Goal: Communication & Community: Share content

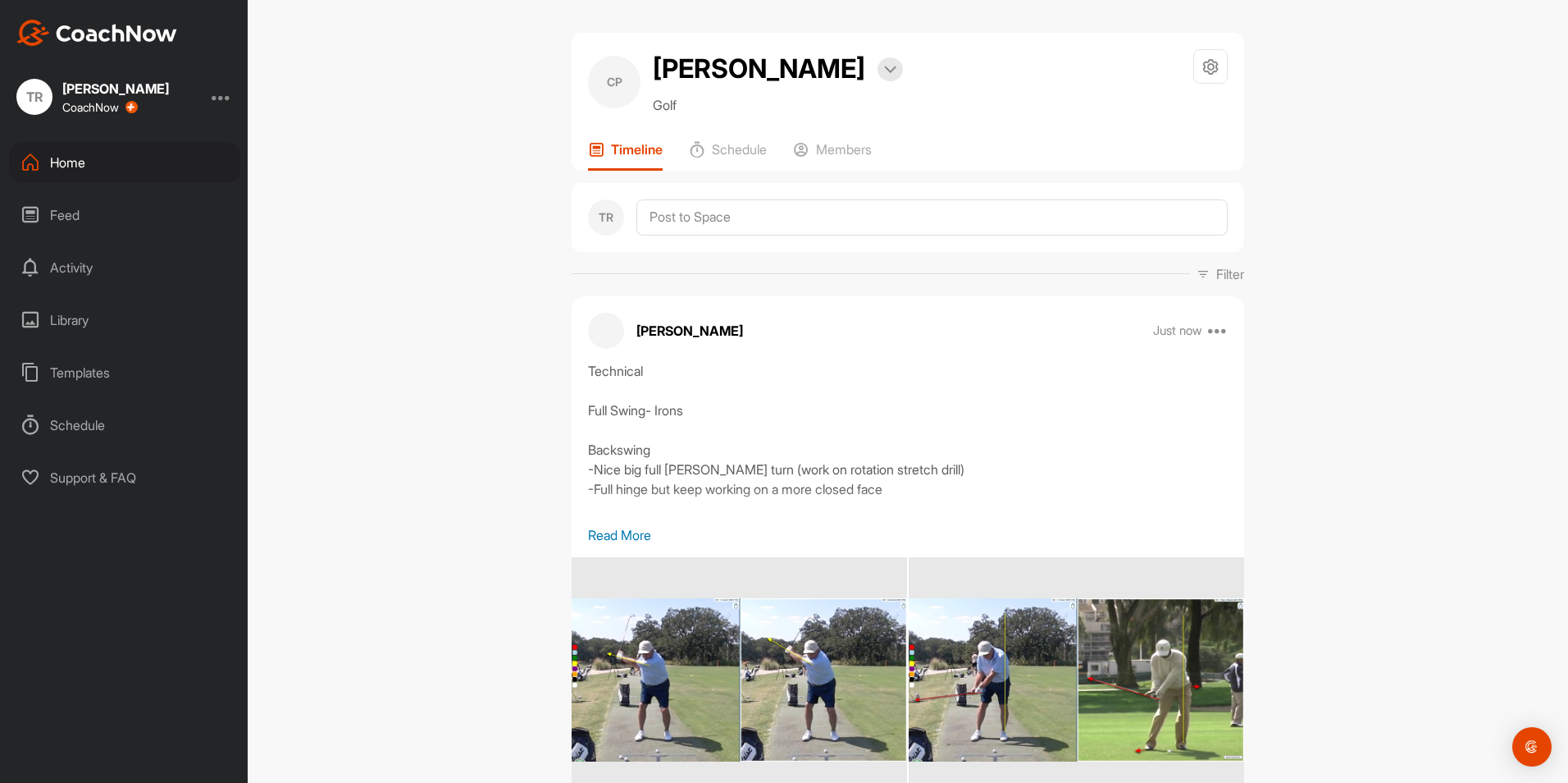
scroll to position [156, 0]
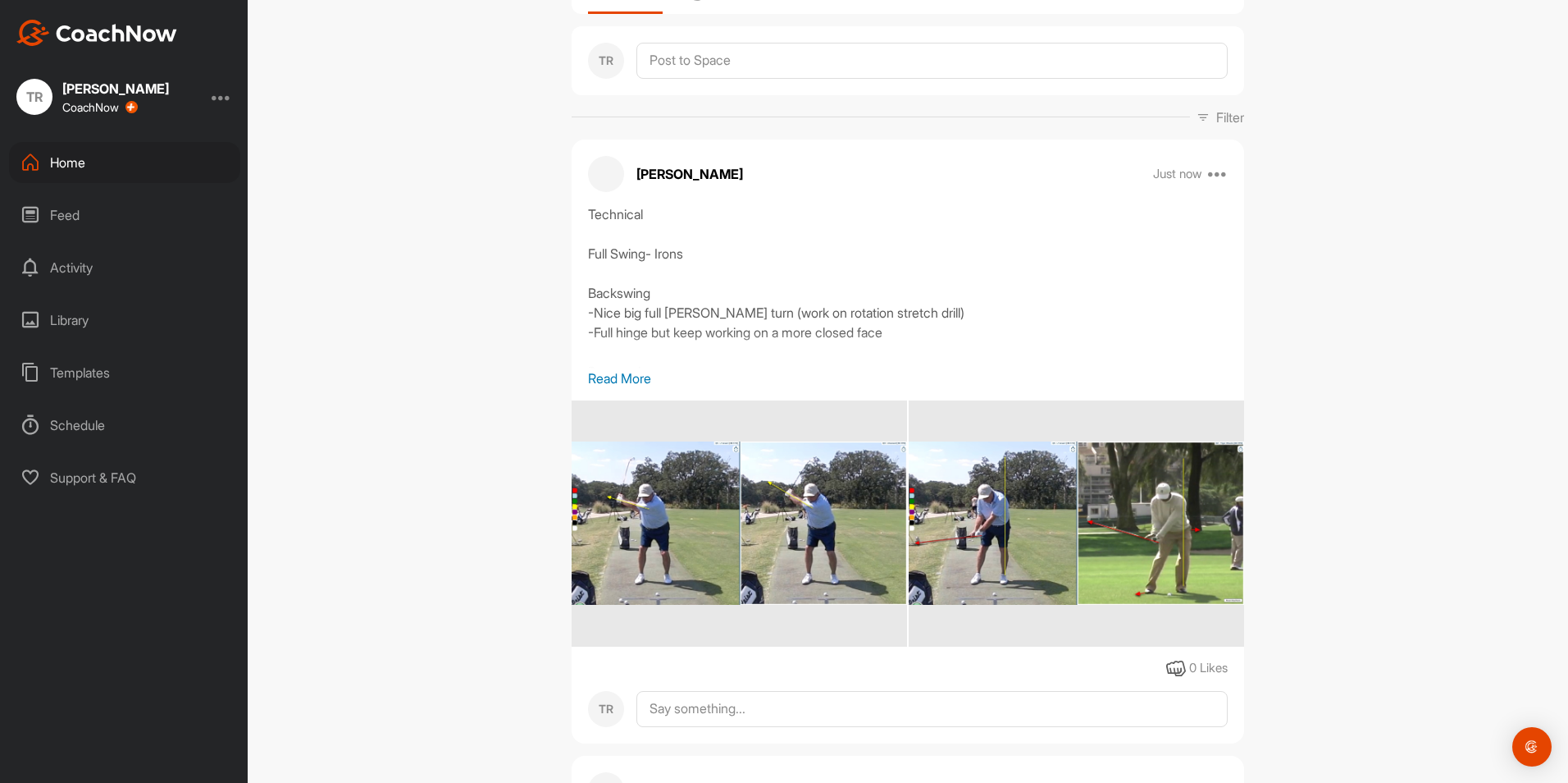
click at [468, 454] on div "CP [PERSON_NAME] Bookings Golf Space Settings Your Notifications Timeline Sched…" at bounding box center [907, 391] width 1320 height 783
click at [153, 184] on div "Home Feed Activity Library Templates Schedule Support & FAQ" at bounding box center [124, 319] width 248 height 356
click at [142, 172] on div "Home" at bounding box center [124, 162] width 232 height 41
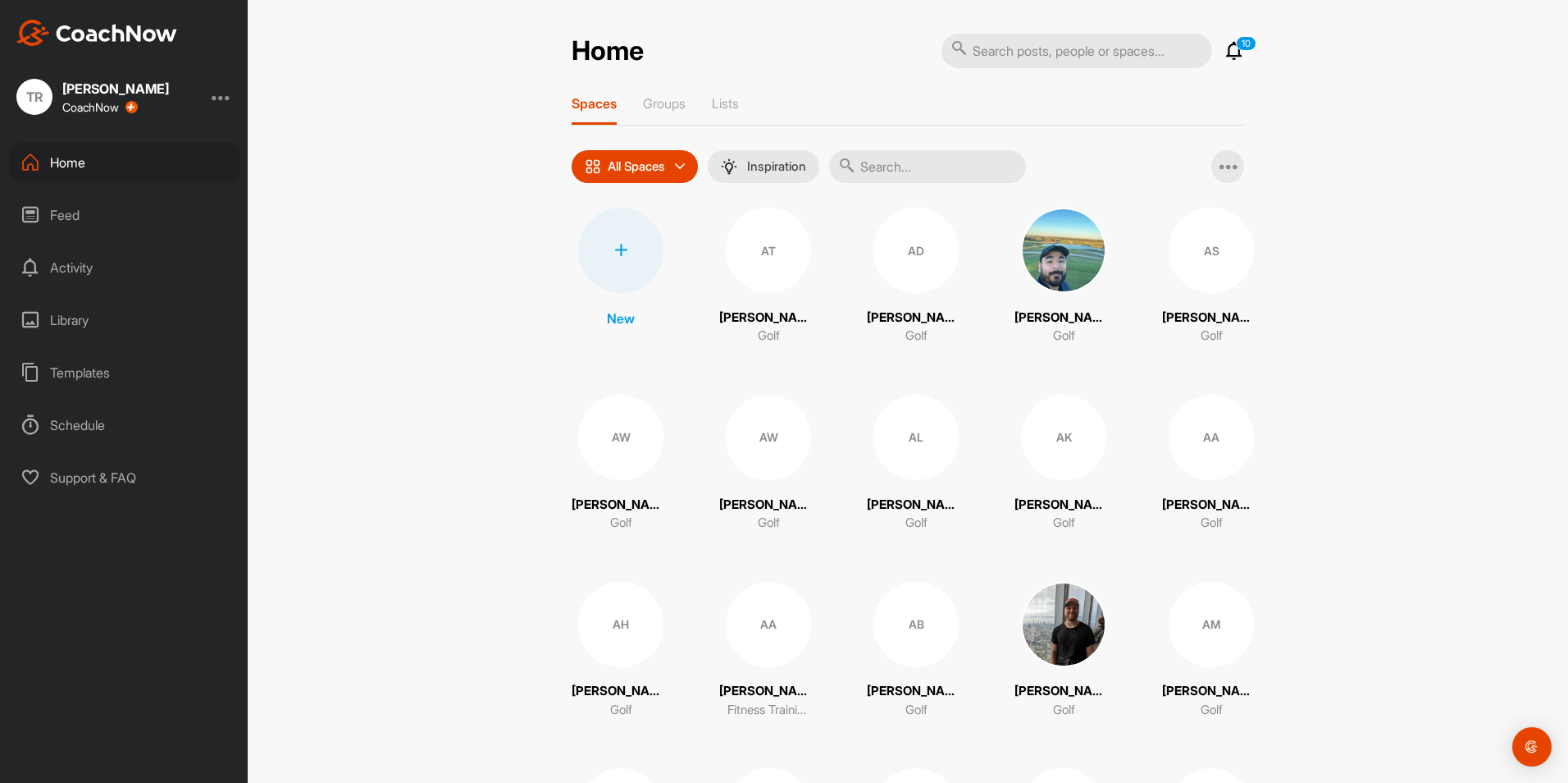
click at [930, 161] on input "text" at bounding box center [927, 166] width 196 height 32
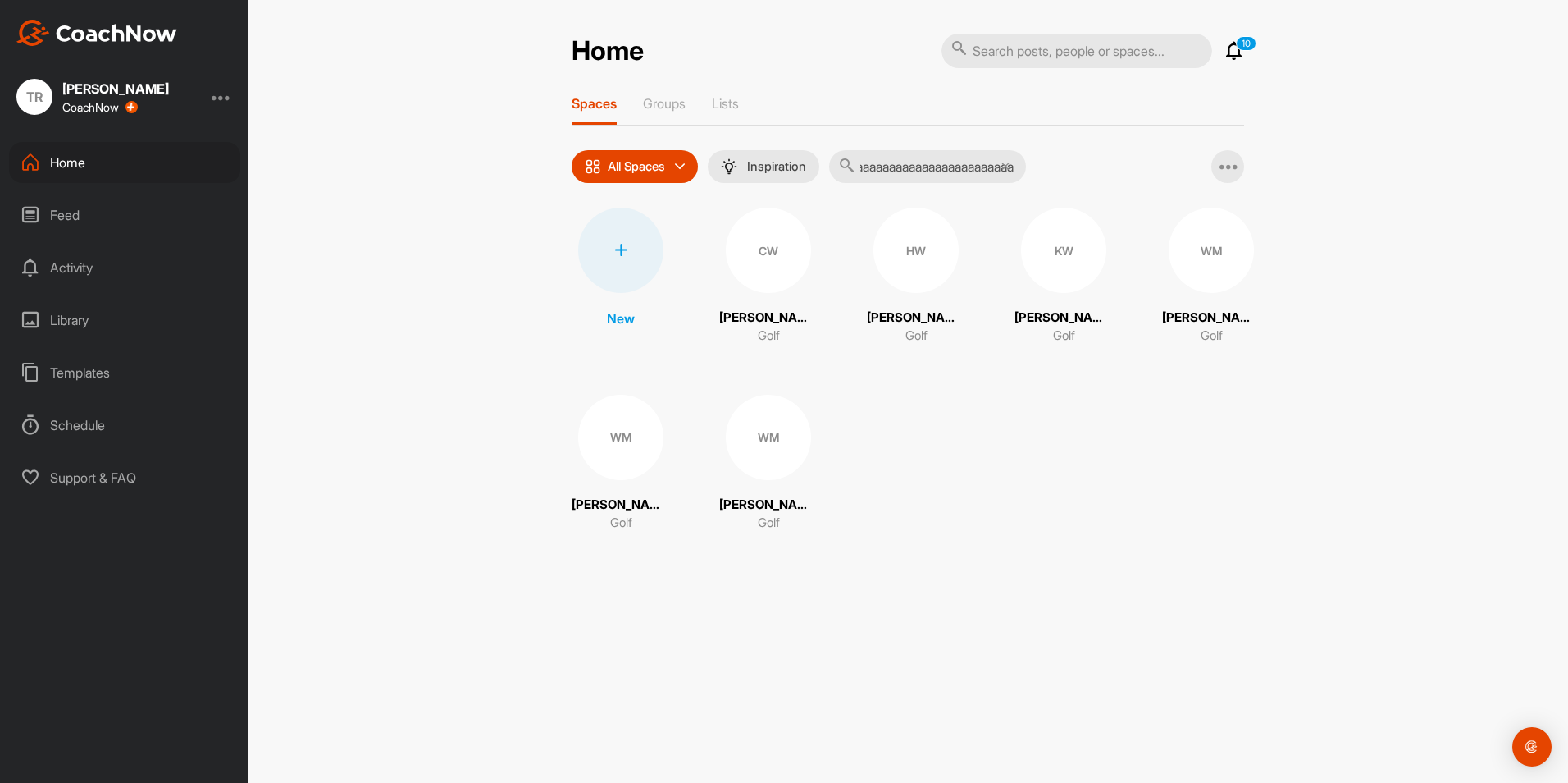
scroll to position [0, 339]
drag, startPoint x: 1019, startPoint y: 167, endPoint x: 881, endPoint y: 184, distance: 139.0
click at [881, 184] on div "Spaces Groups Lists All Spaces All spaces SMART LISTS Unanswered by me 15 days …" at bounding box center [907, 322] width 672 height 454
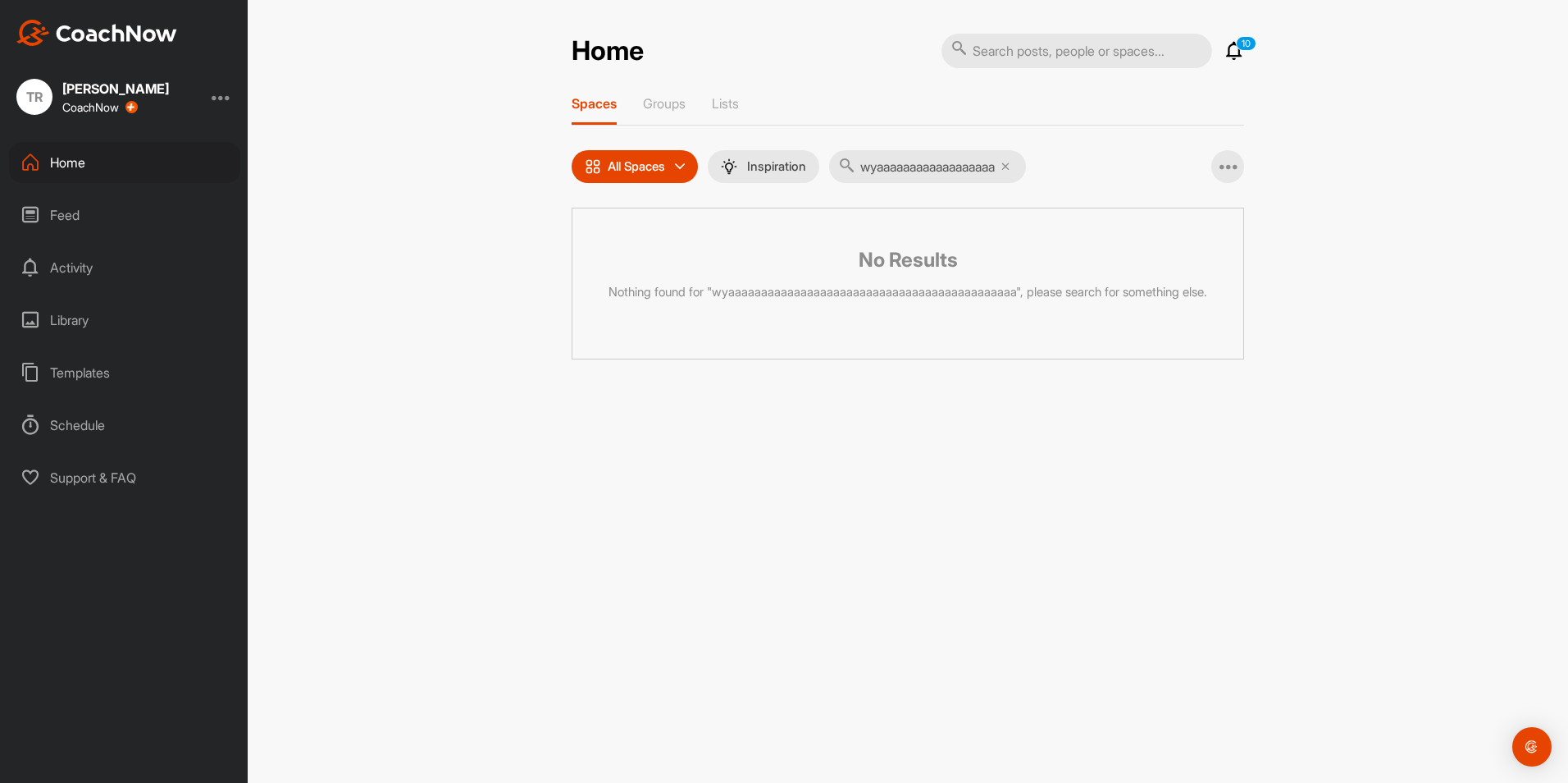
scroll to position [0, 0]
type input "w"
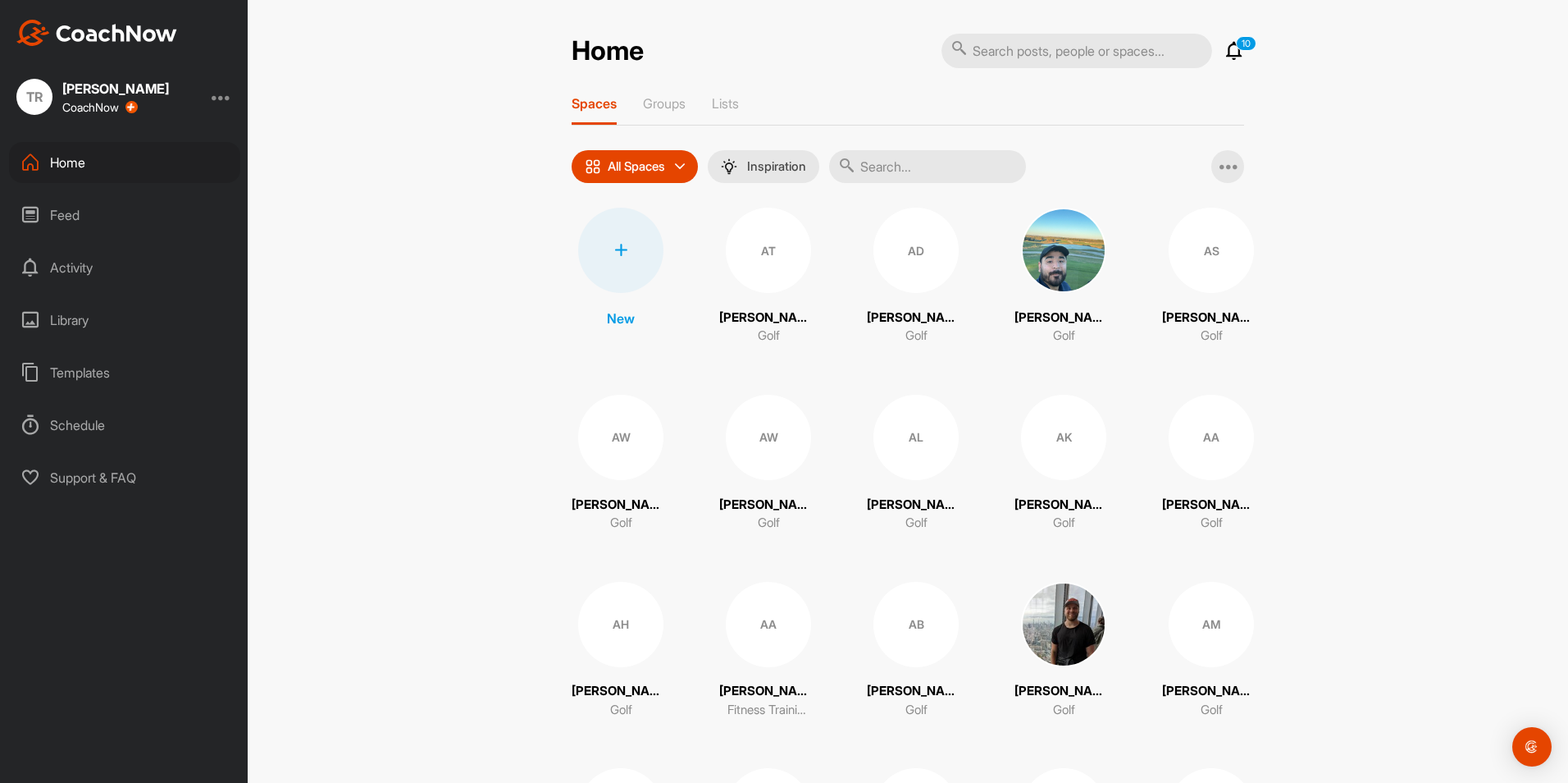
click at [881, 179] on input "text" at bounding box center [927, 166] width 196 height 32
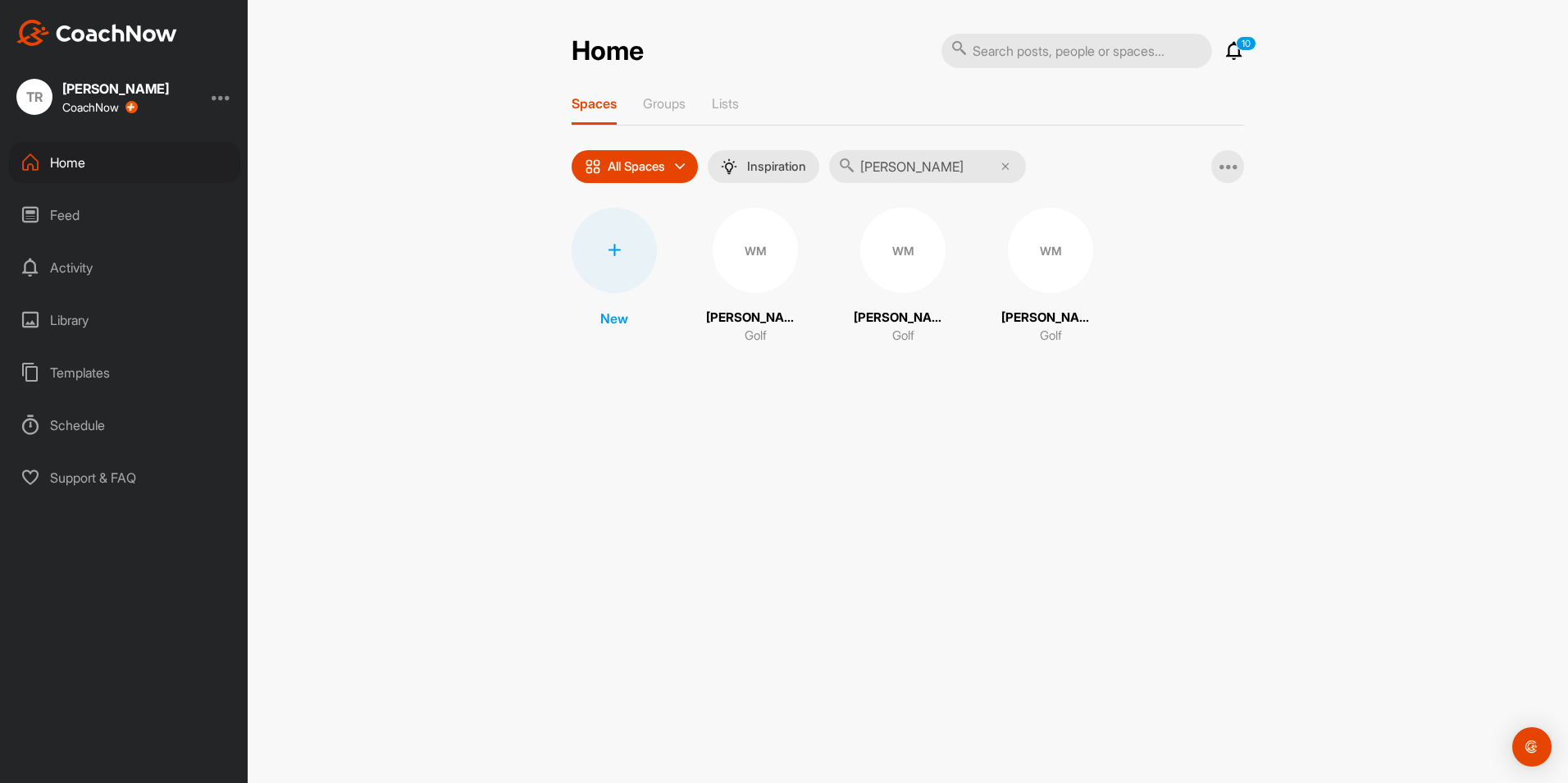
type input "[PERSON_NAME]"
click at [768, 272] on div "WM" at bounding box center [754, 250] width 85 height 85
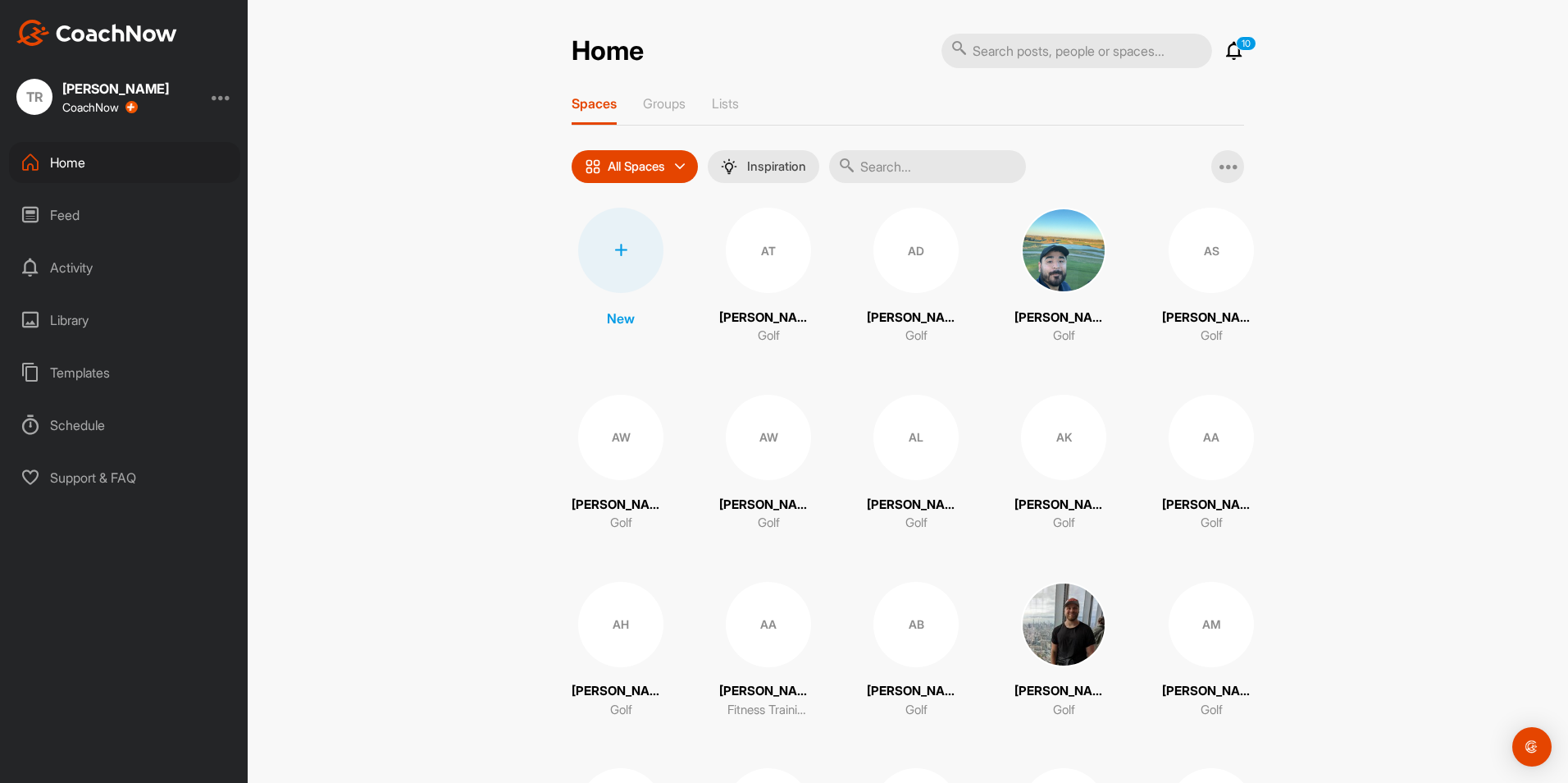
click at [906, 165] on input "text" at bounding box center [927, 166] width 196 height 32
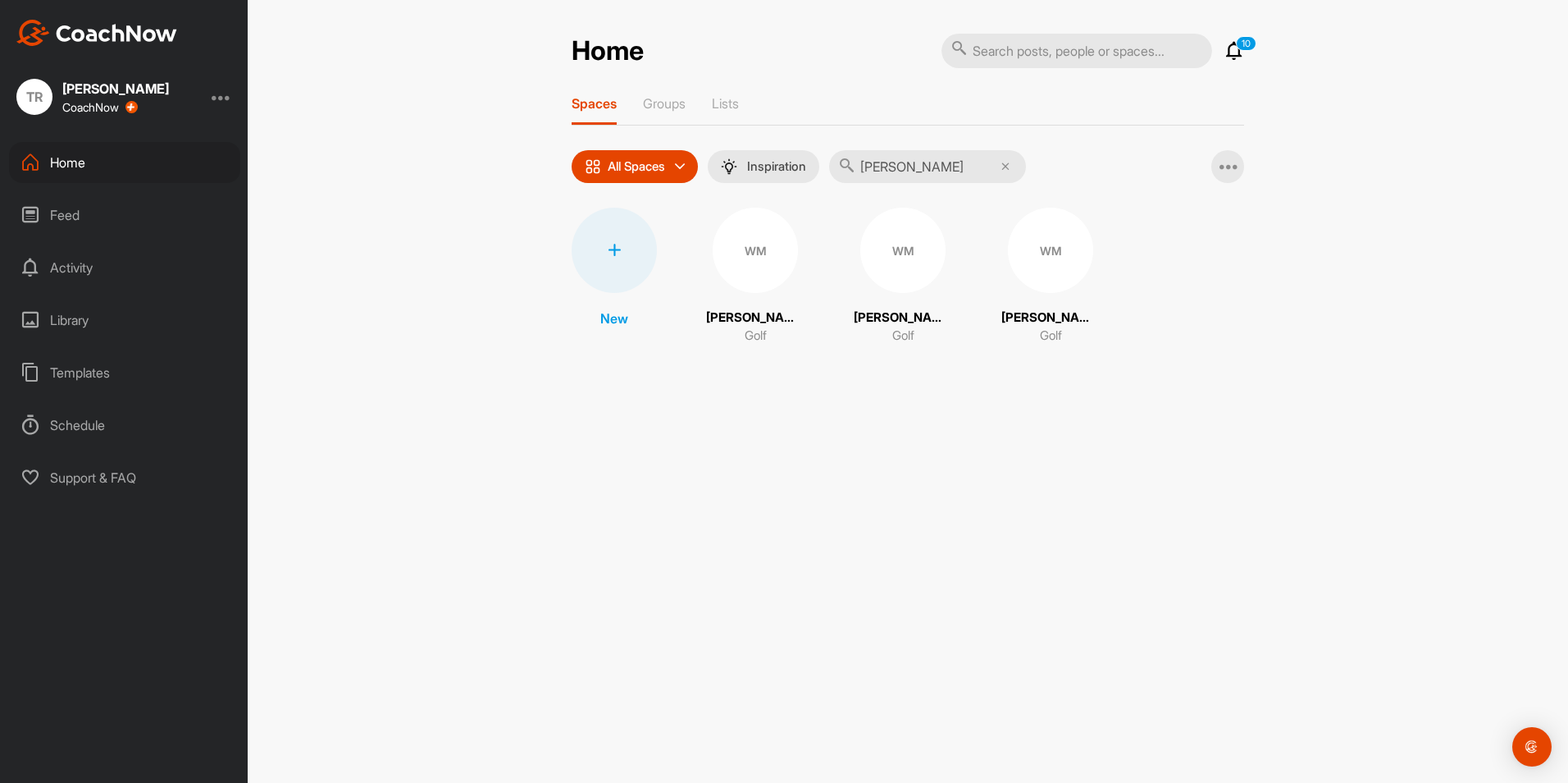
type input "[PERSON_NAME]"
click at [888, 253] on div "WM" at bounding box center [902, 250] width 85 height 85
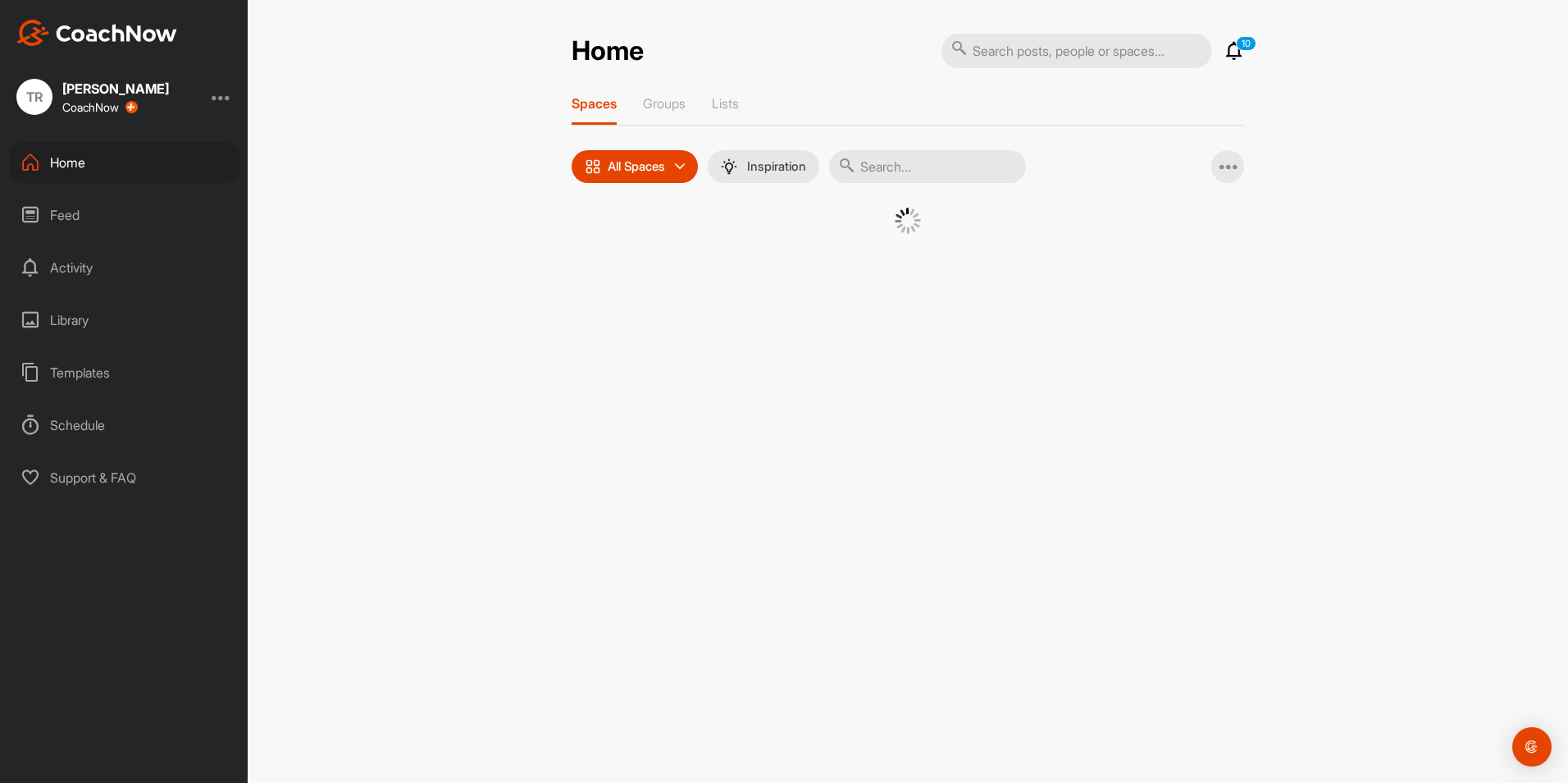
click at [954, 171] on input "text" at bounding box center [927, 166] width 196 height 32
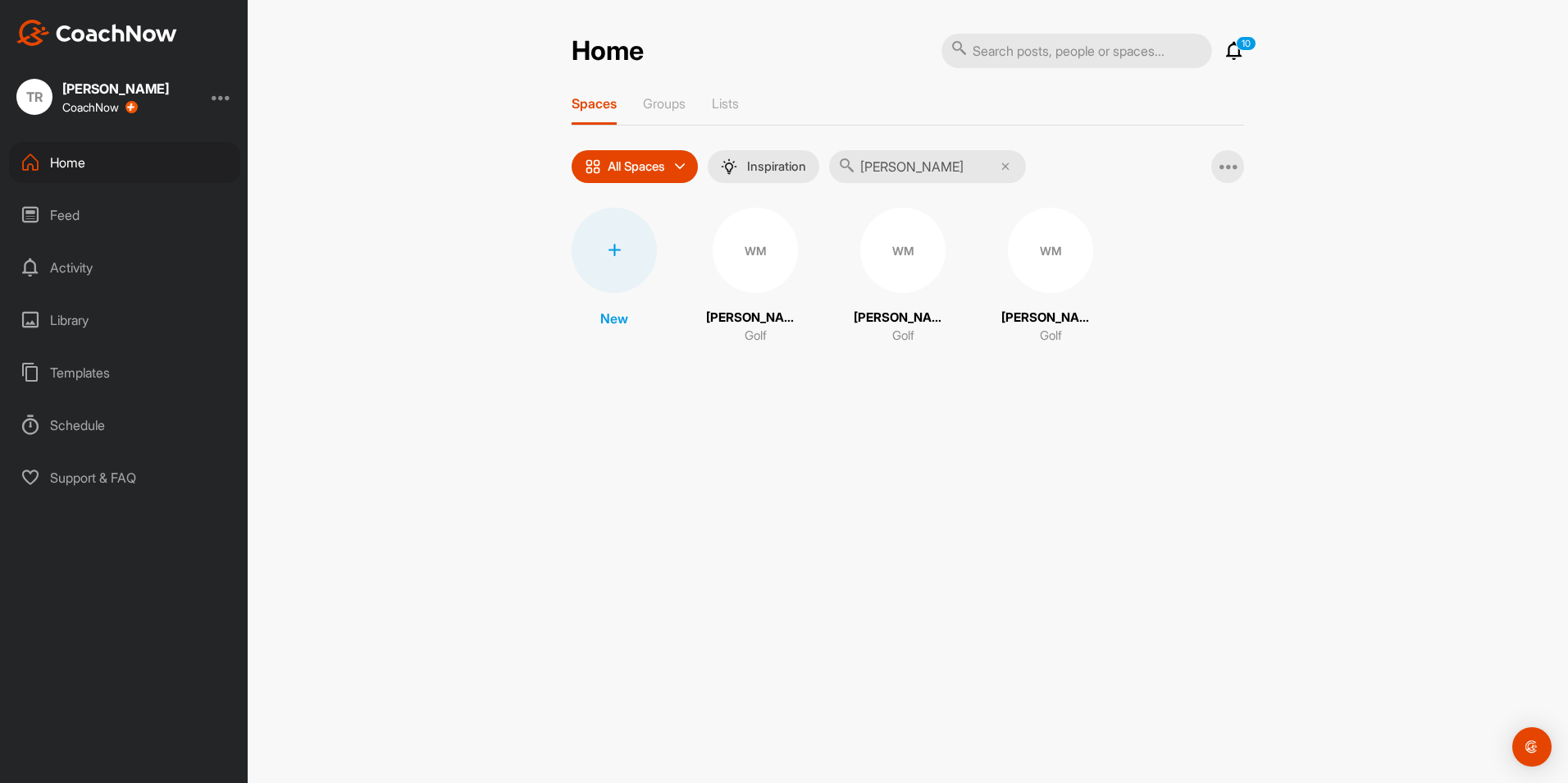
type input "[PERSON_NAME]"
click at [1019, 250] on div "WM" at bounding box center [1049, 250] width 85 height 85
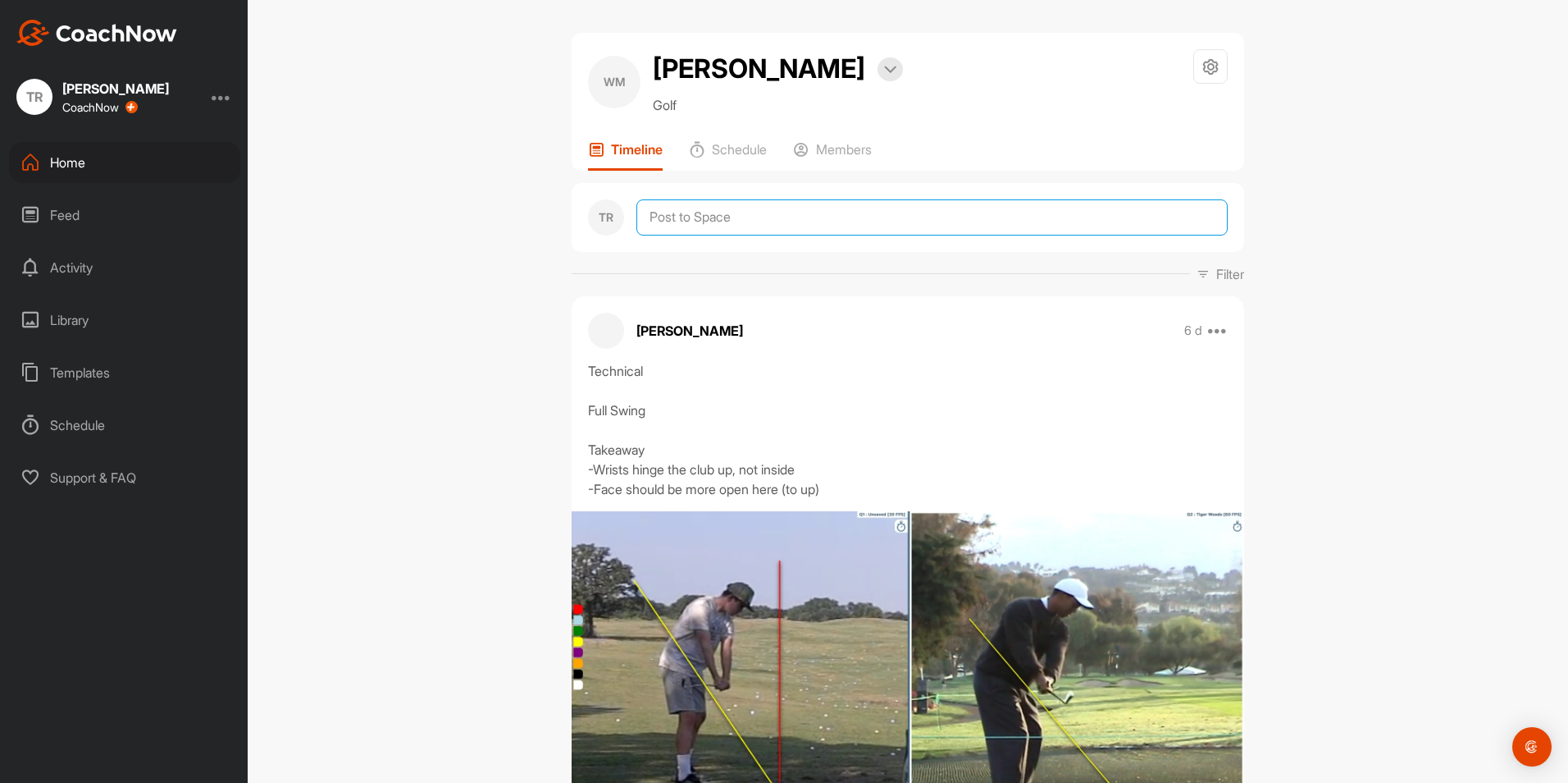
click at [751, 213] on textarea at bounding box center [931, 217] width 591 height 36
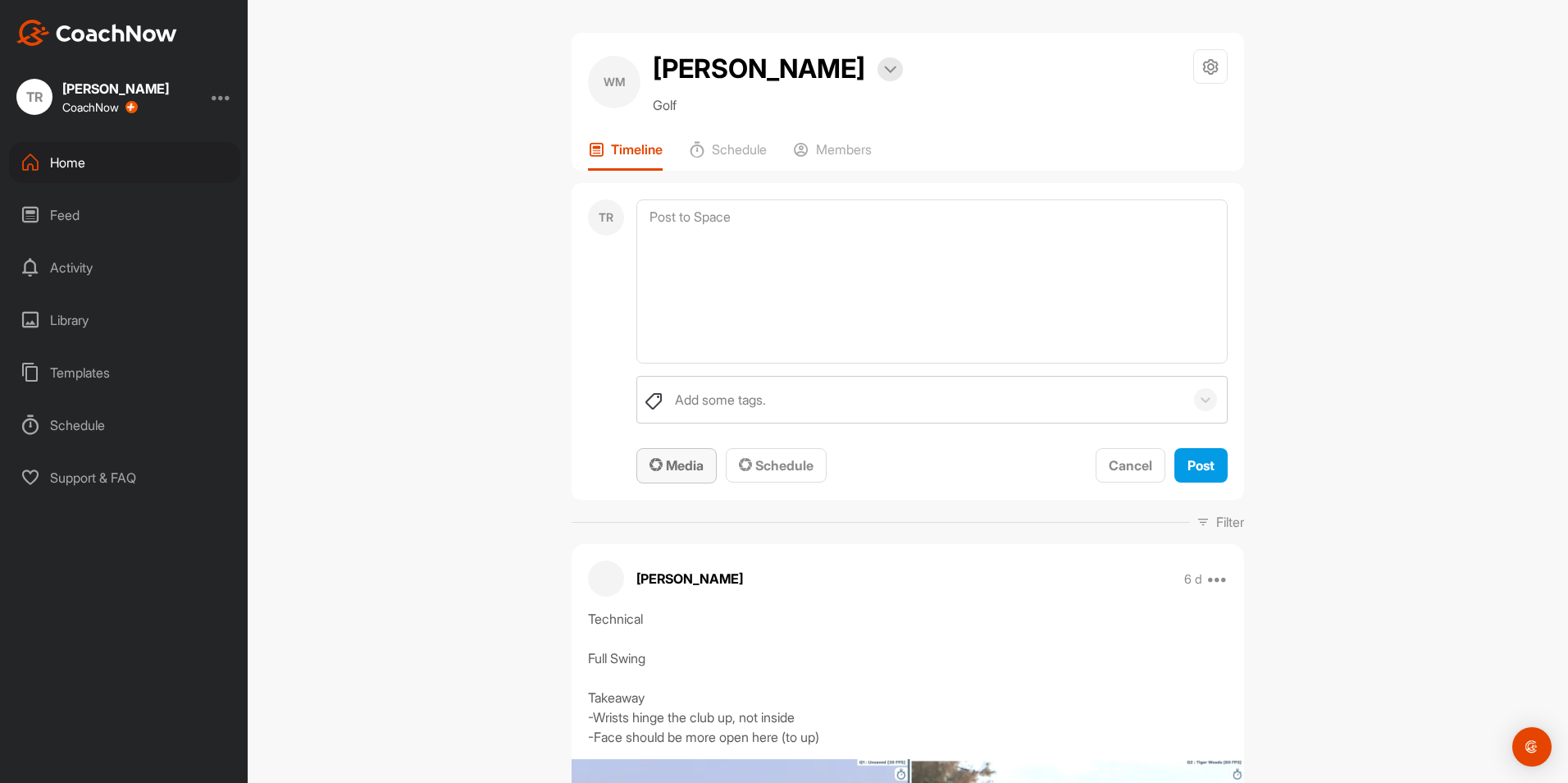
click at [690, 462] on span "Media" at bounding box center [676, 464] width 54 height 16
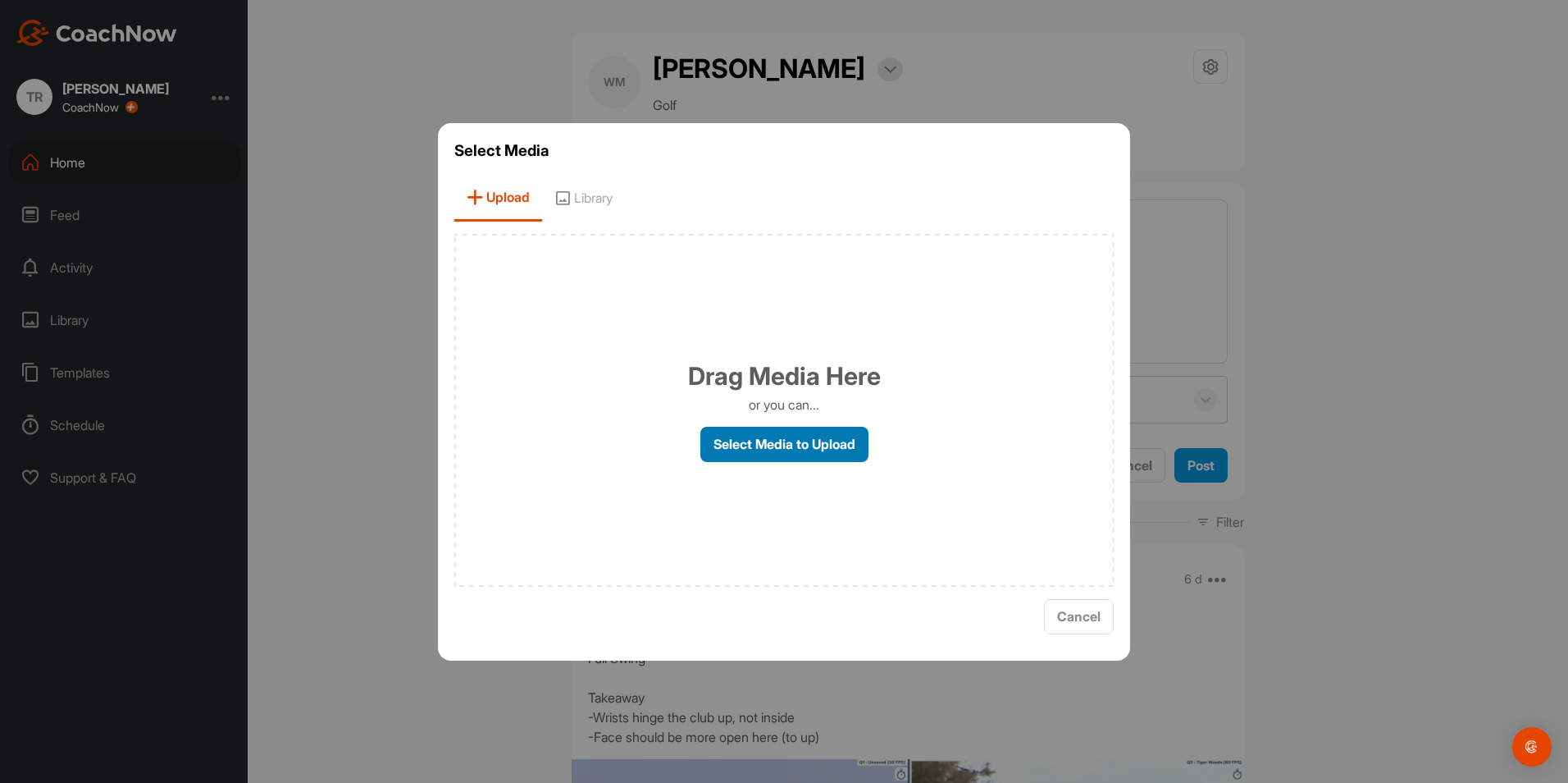
click at [784, 444] on label "Select Media to Upload" at bounding box center [784, 443] width 168 height 35
click at [0, 0] on input "Select Media to Upload" at bounding box center [0, 0] width 0 height 0
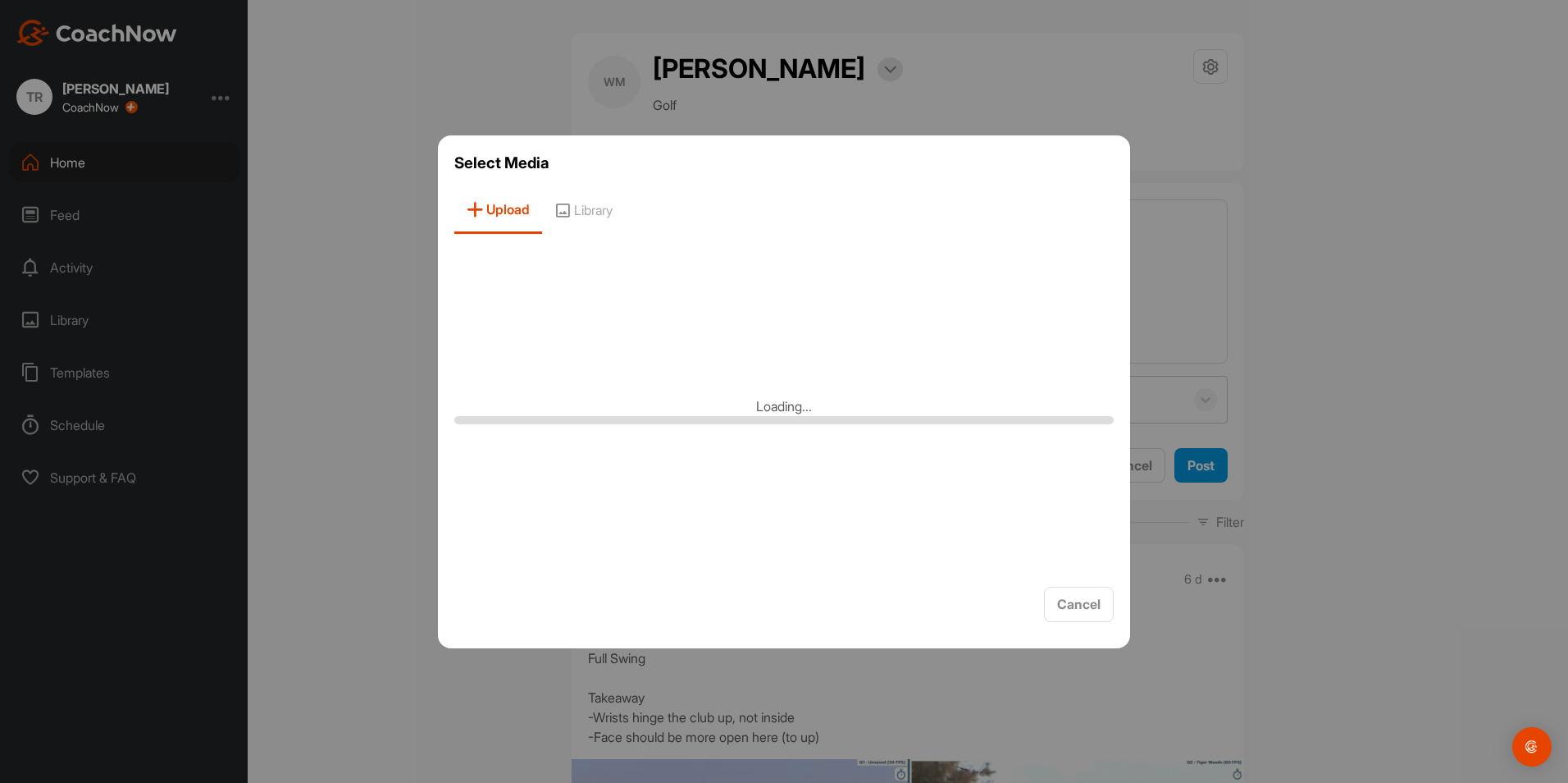
click at [1445, 322] on div at bounding box center [784, 391] width 1568 height 783
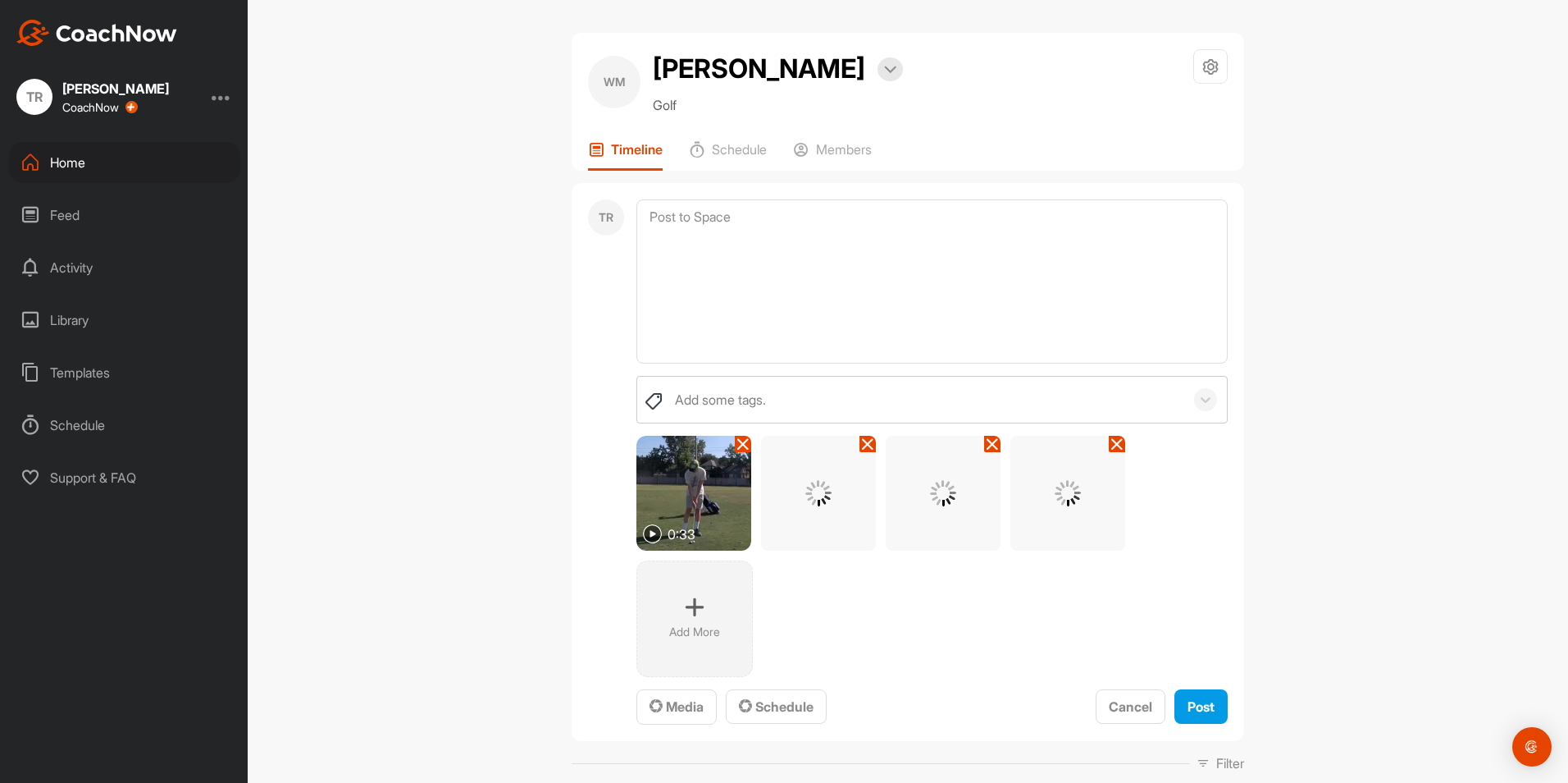
click at [1110, 446] on icon at bounding box center [1117, 443] width 13 height 13
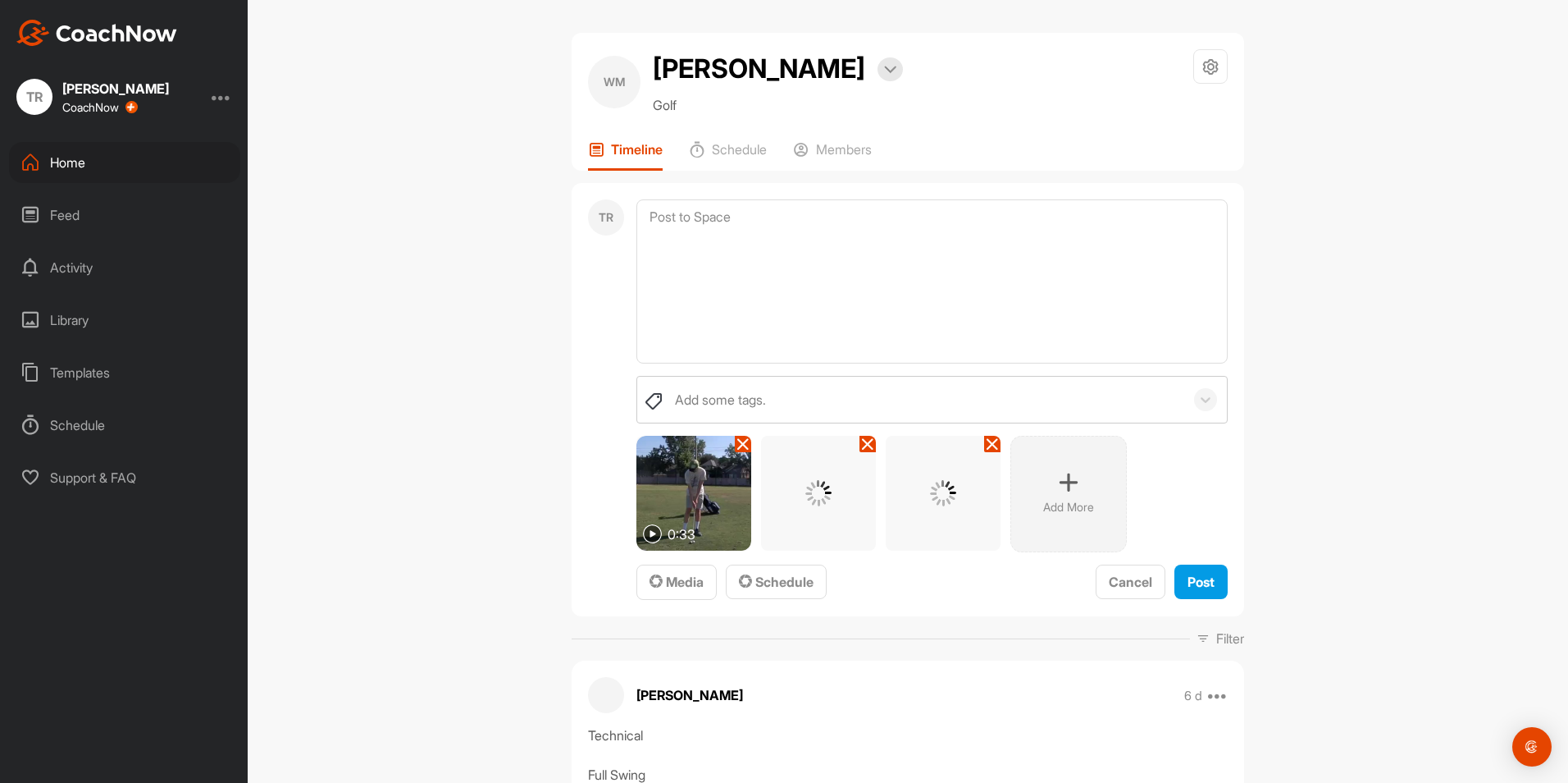
click at [991, 444] on icon at bounding box center [992, 443] width 13 height 13
click at [863, 449] on icon at bounding box center [867, 443] width 13 height 13
click at [737, 443] on icon at bounding box center [743, 443] width 13 height 13
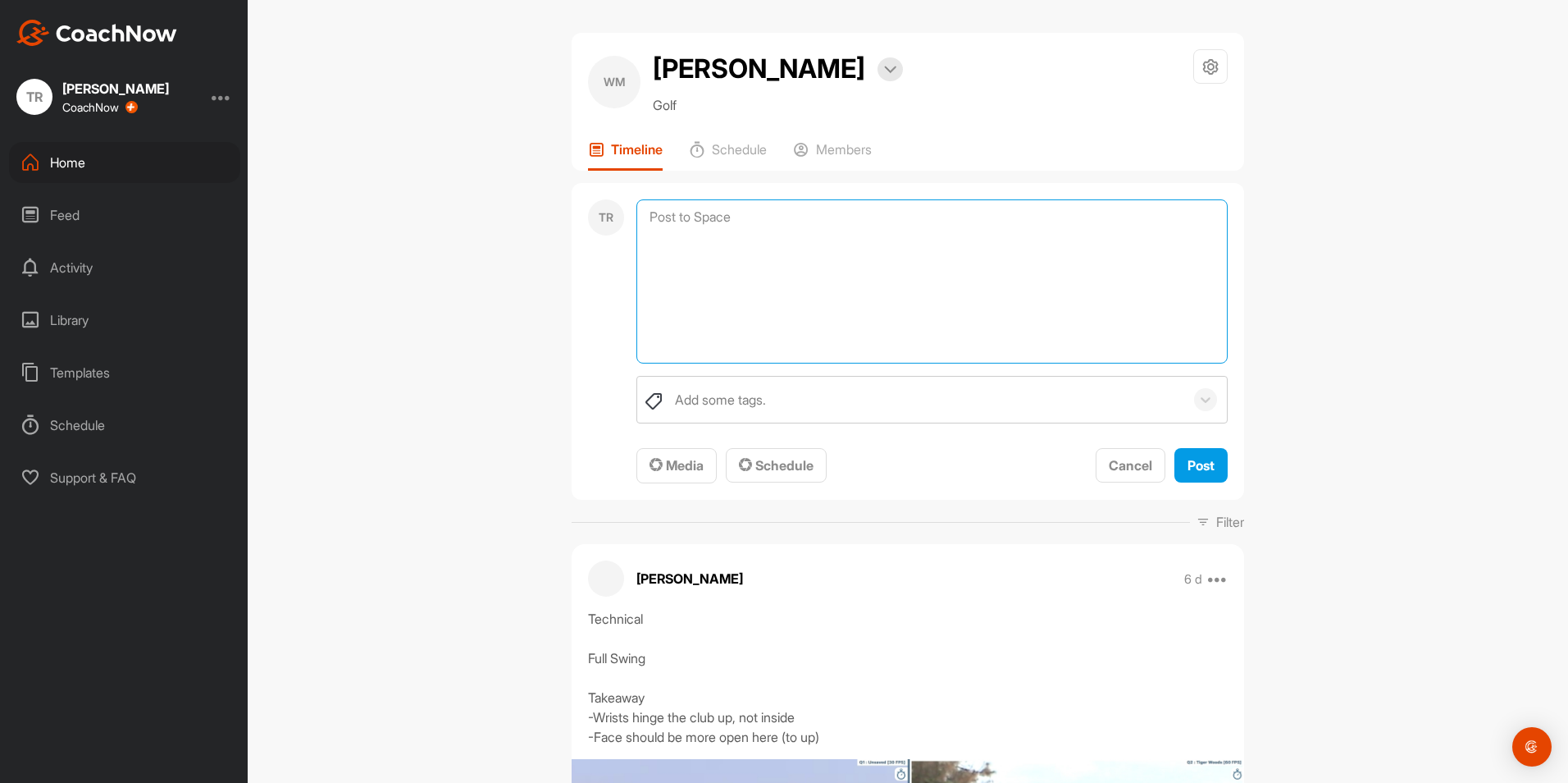
click at [819, 206] on textarea at bounding box center [931, 281] width 591 height 164
click at [718, 312] on textarea at bounding box center [931, 281] width 591 height 164
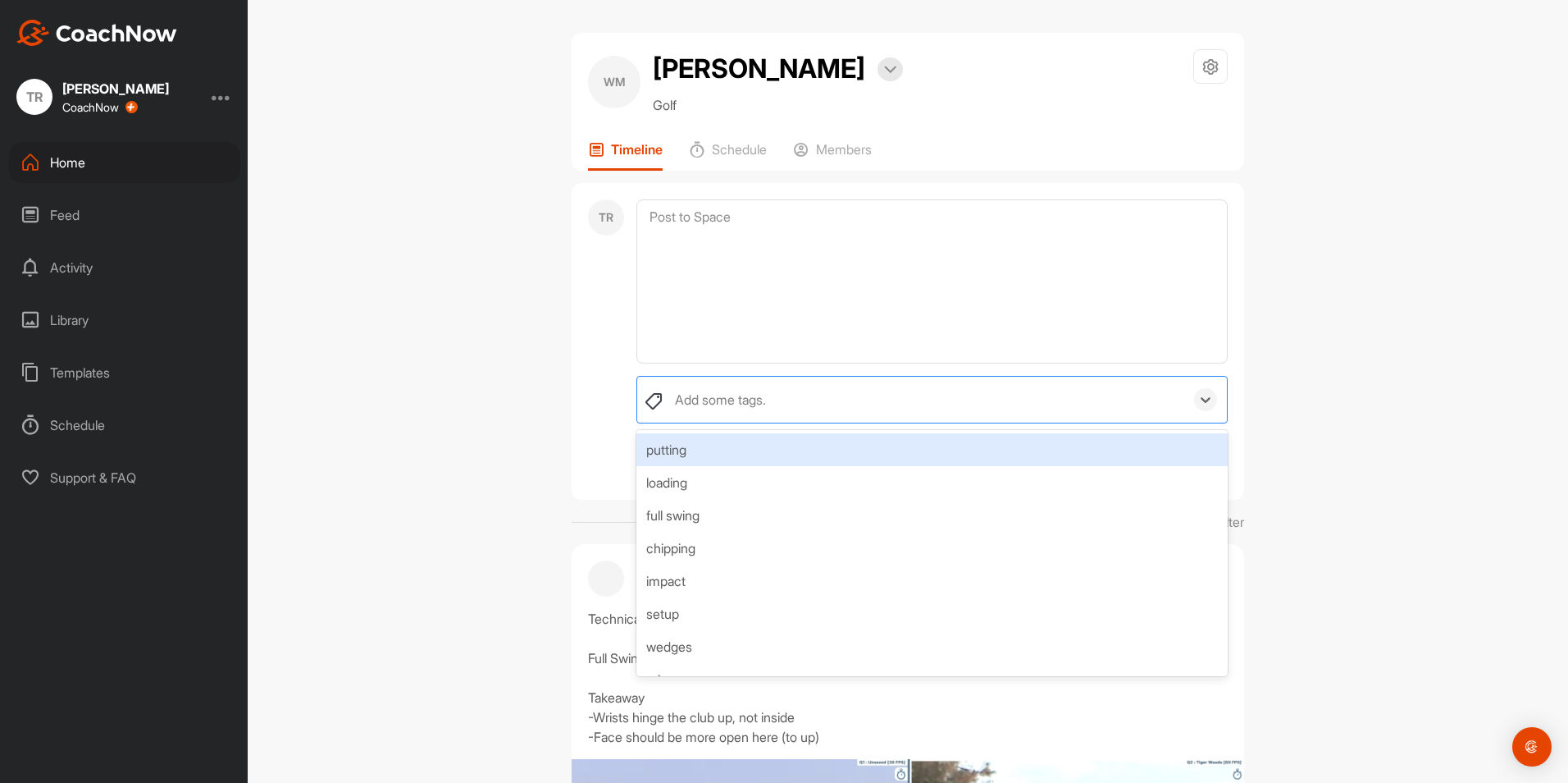
click at [695, 418] on div "Add some tags." at bounding box center [925, 400] width 518 height 46
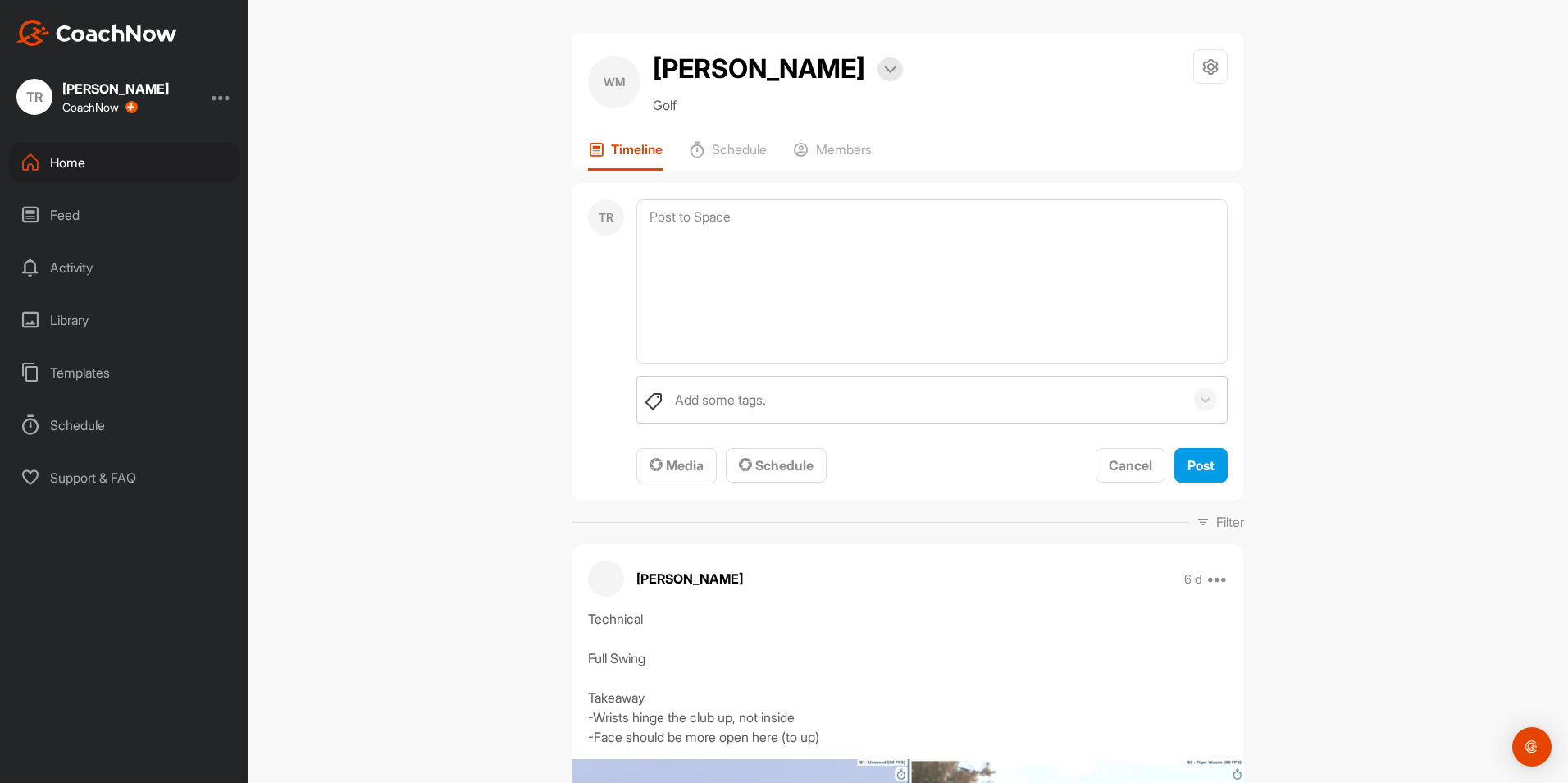
click at [577, 444] on div "TR Add some tags. To pick up a draggable item, press the space bar. While dragg…" at bounding box center [907, 341] width 672 height 318
click at [706, 454] on button "Media" at bounding box center [676, 465] width 80 height 35
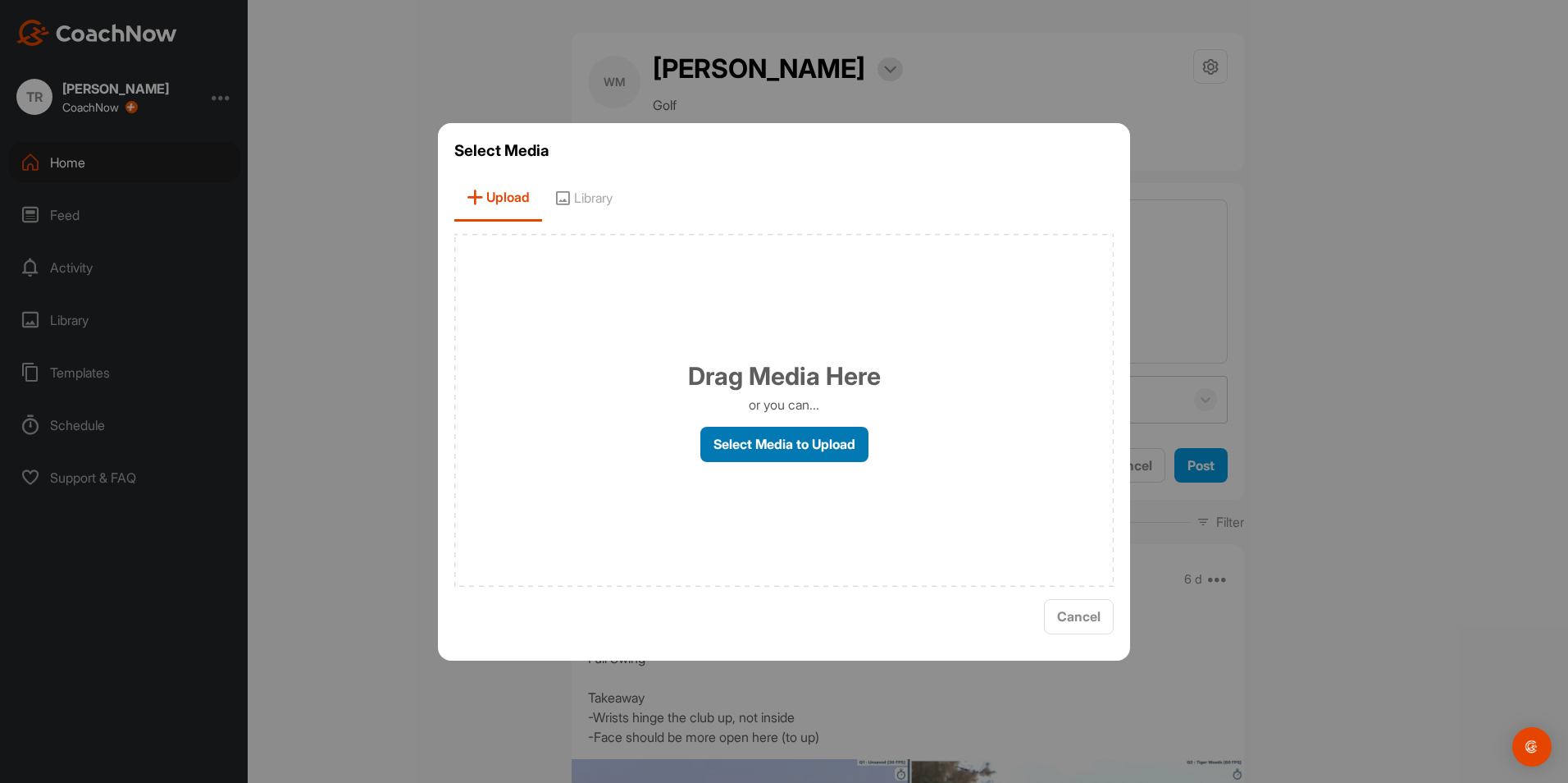
click at [758, 428] on label "Select Media to Upload" at bounding box center [784, 443] width 168 height 35
click at [0, 0] on input "Select Media to Upload" at bounding box center [0, 0] width 0 height 0
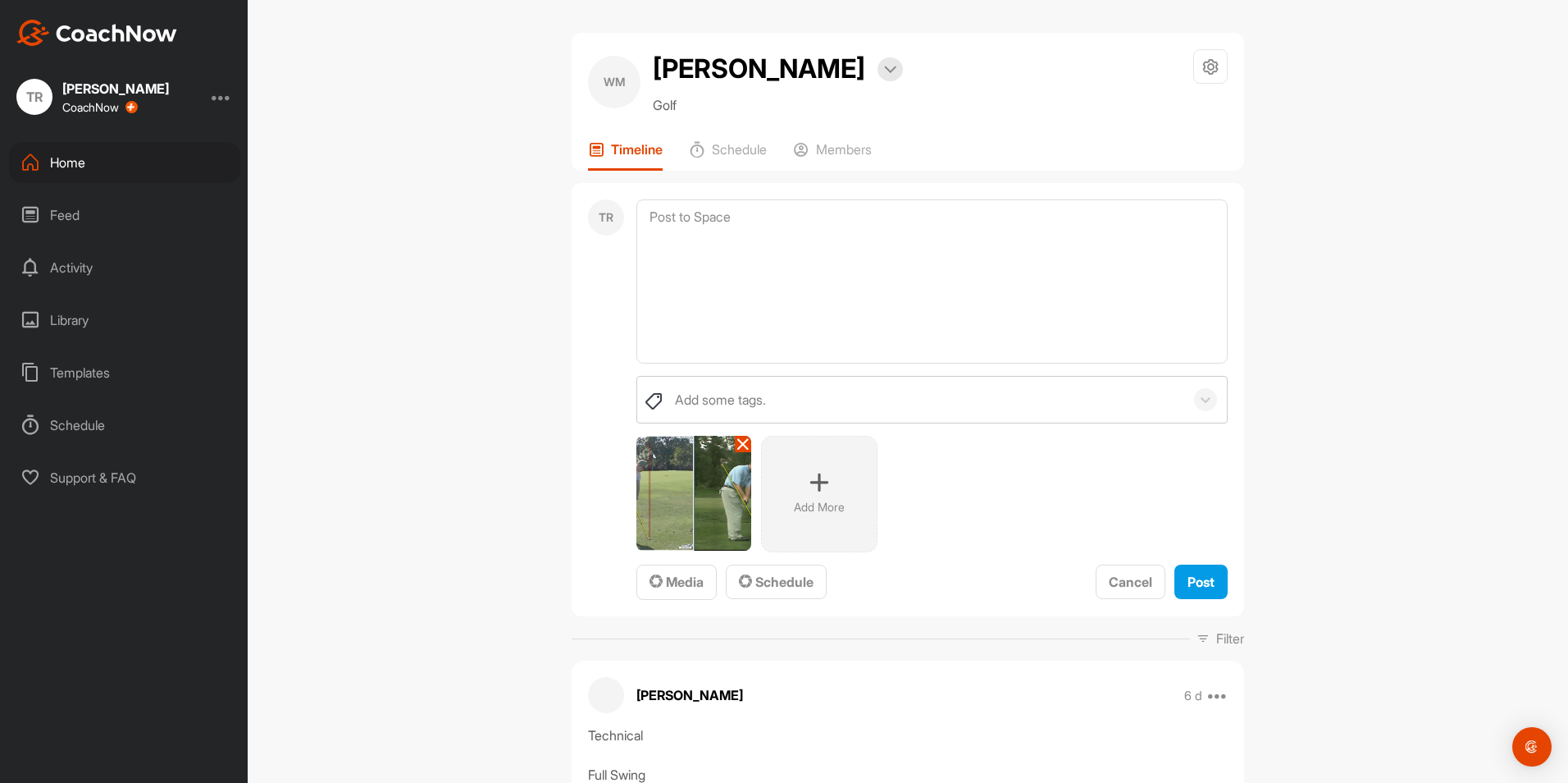
click at [795, 515] on div "Add More" at bounding box center [819, 494] width 116 height 116
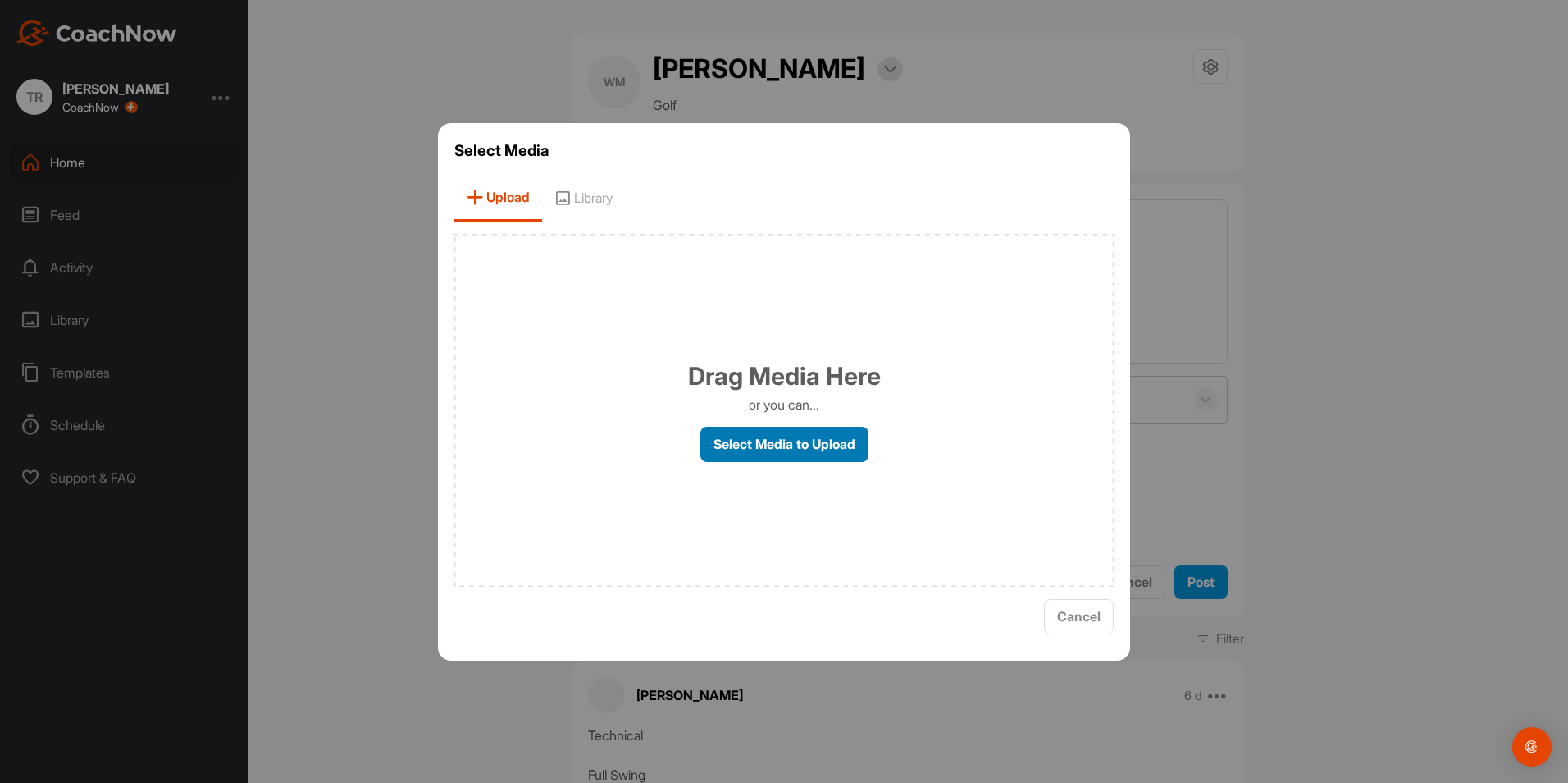
click at [824, 452] on label "Select Media to Upload" at bounding box center [784, 443] width 168 height 35
click at [0, 0] on input "Select Media to Upload" at bounding box center [0, 0] width 0 height 0
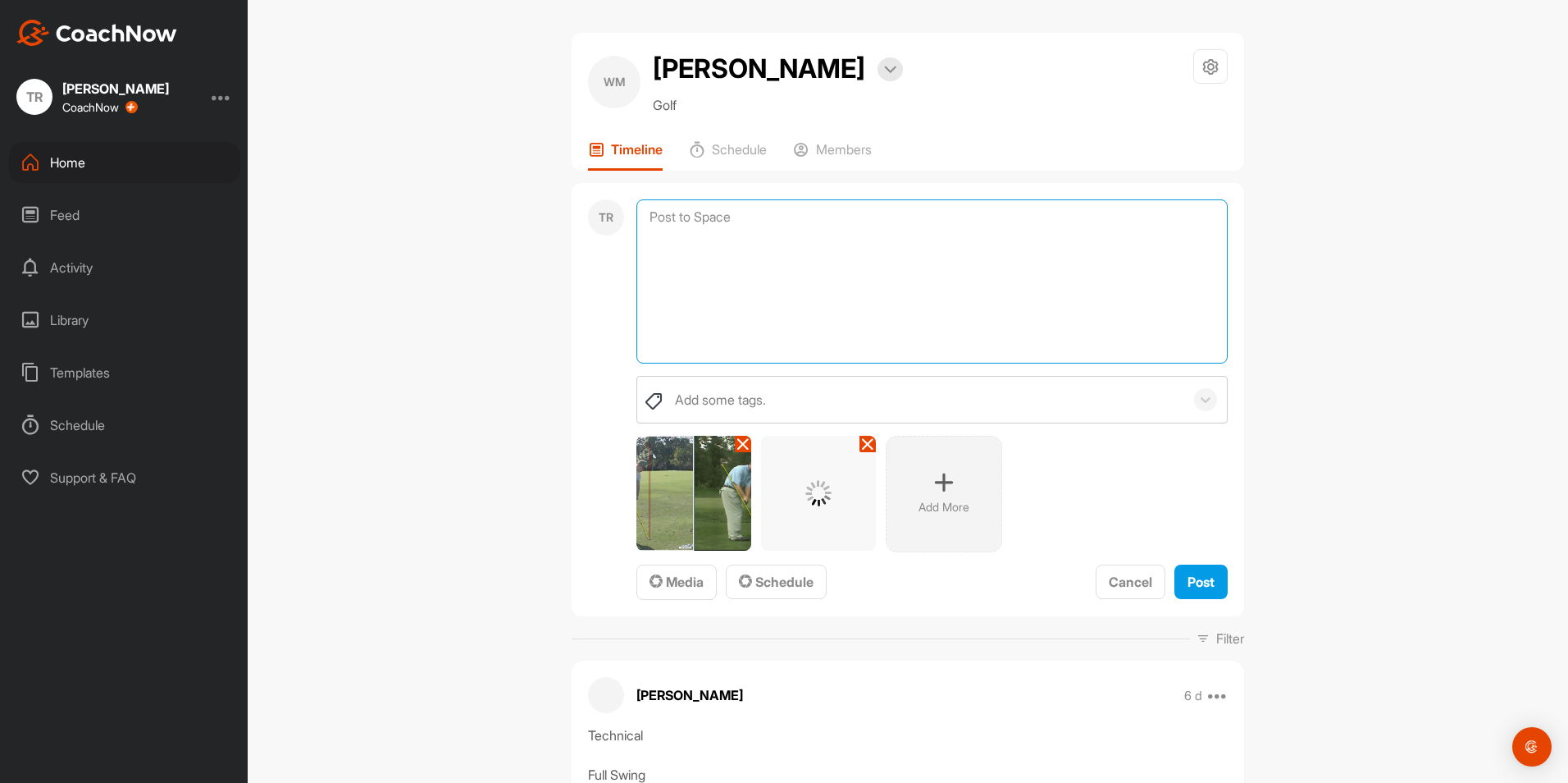
click at [1006, 343] on textarea at bounding box center [931, 281] width 591 height 164
type textarea "P"
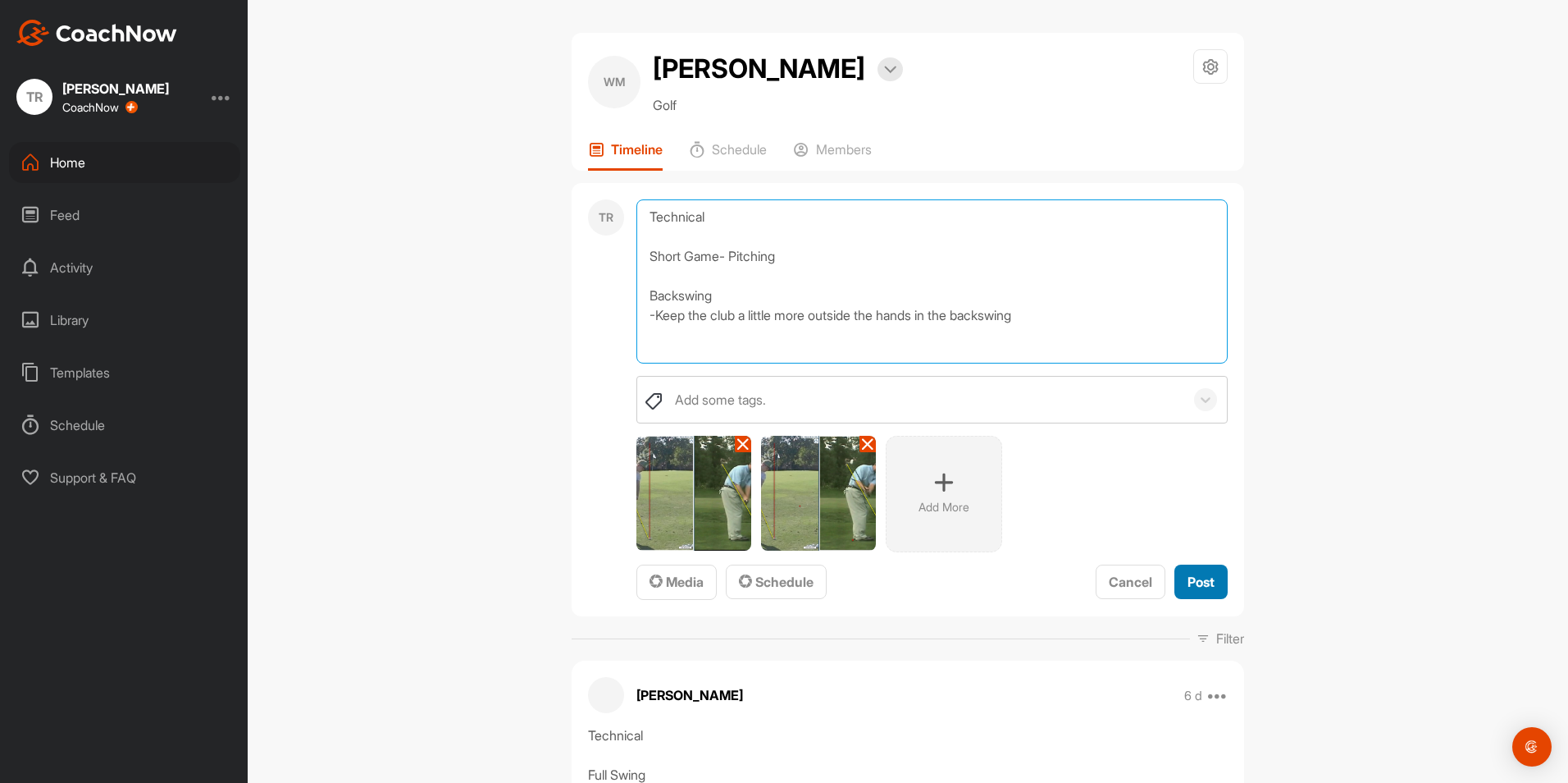
type textarea "Technical Short Game- Pitching Backswing -Keep the club a little more outside t…"
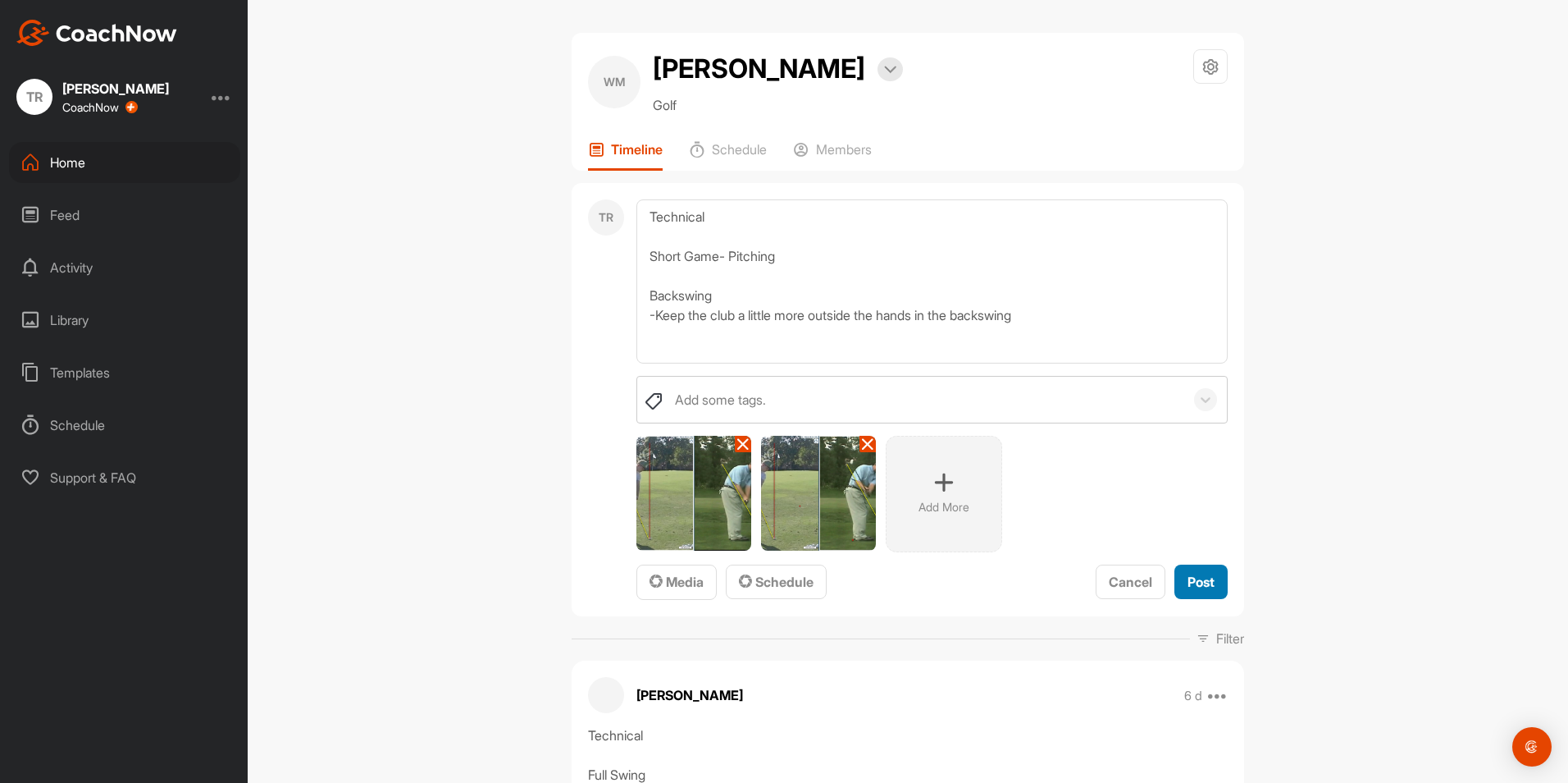
click at [1187, 578] on span "Post" at bounding box center [1200, 581] width 27 height 16
